Goal: Book appointment/travel/reservation

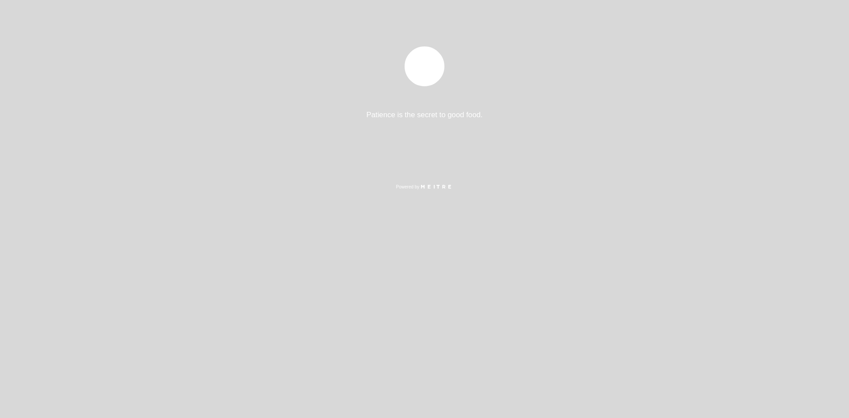
select select "es"
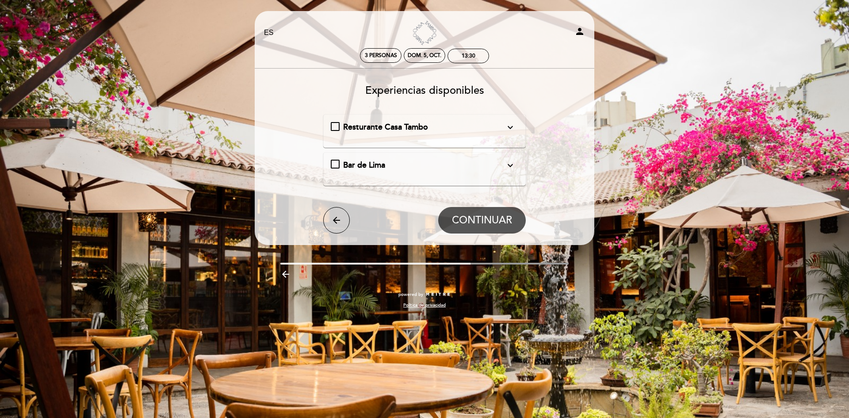
click at [509, 129] on icon "expand_more" at bounding box center [510, 127] width 11 height 11
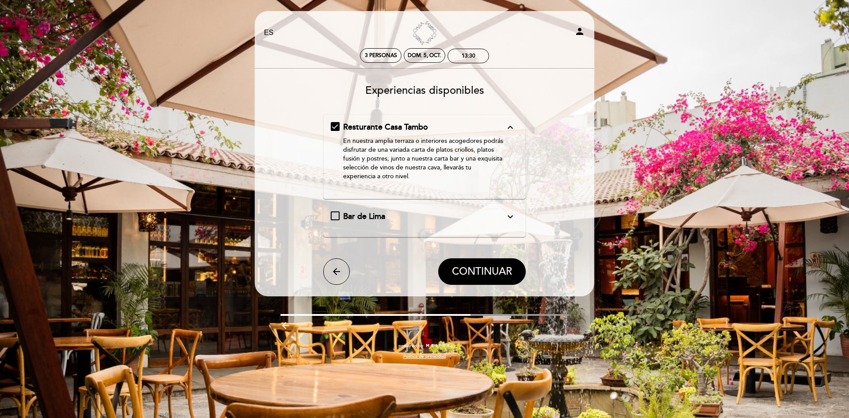
click at [510, 216] on icon "expand_more" at bounding box center [510, 216] width 11 height 11
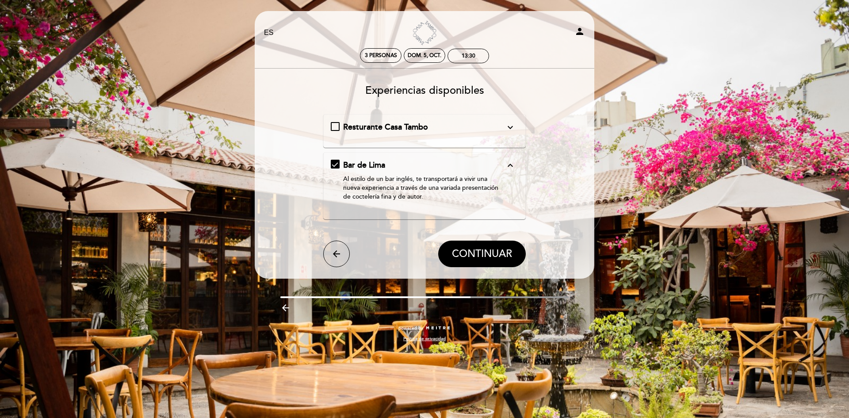
click at [333, 123] on div "Resturante Casa Tambo expand_more En nuestra amplia terraza o interiores acoged…" at bounding box center [425, 127] width 188 height 11
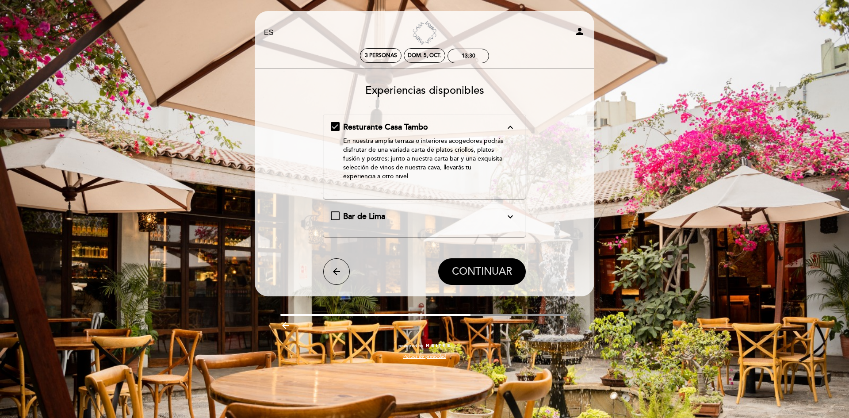
click at [468, 273] on span "CONTINUAR" at bounding box center [482, 271] width 60 height 12
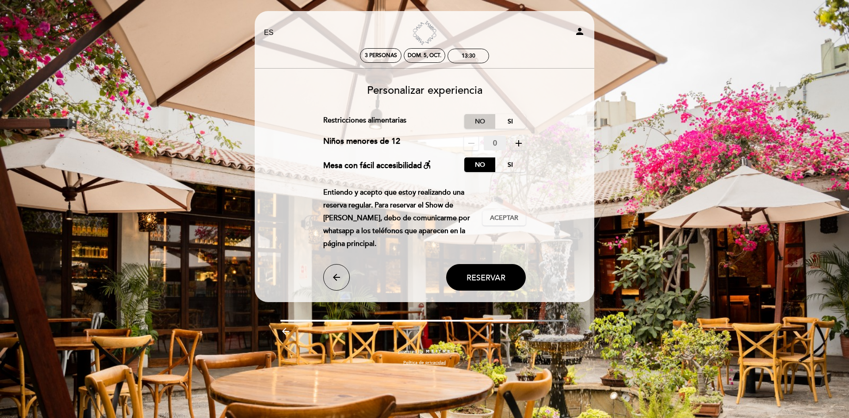
click at [483, 118] on label "No" at bounding box center [479, 121] width 31 height 15
click at [510, 221] on span "Aceptar" at bounding box center [504, 217] width 28 height 9
click at [490, 275] on span "Reservar" at bounding box center [485, 278] width 39 height 10
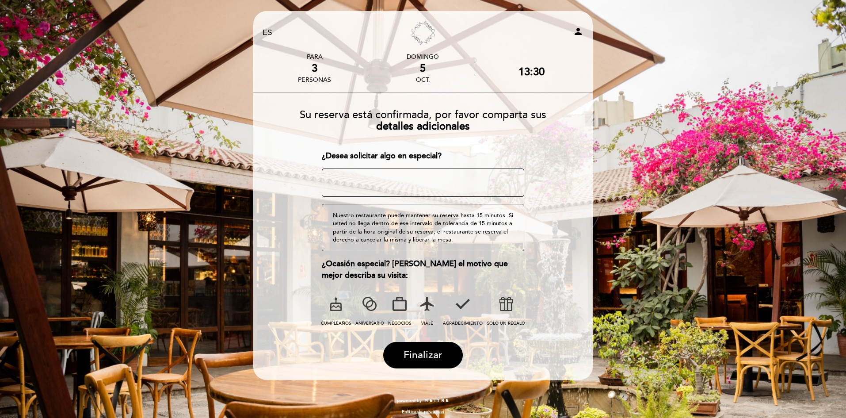
click at [336, 309] on icon at bounding box center [335, 303] width 23 height 23
click at [438, 356] on span "Finalizar" at bounding box center [423, 355] width 39 height 12
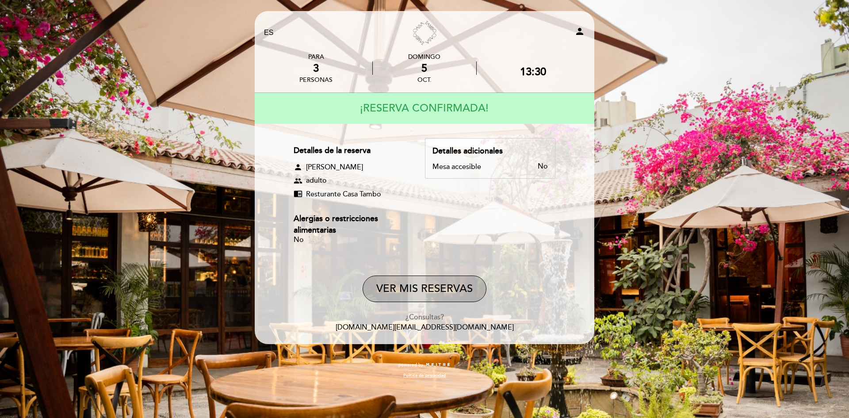
click at [433, 294] on button "VER MIS RESERVAS" at bounding box center [424, 288] width 124 height 27
select select "es"
